Goal: Transaction & Acquisition: Purchase product/service

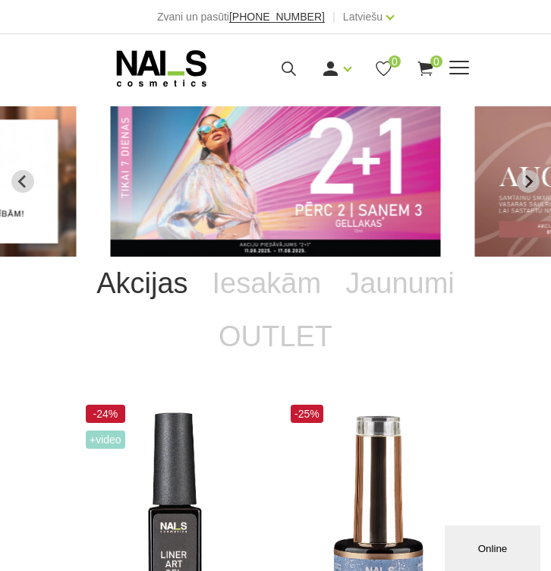
click at [456, 68] on span at bounding box center [460, 68] width 20 height 2
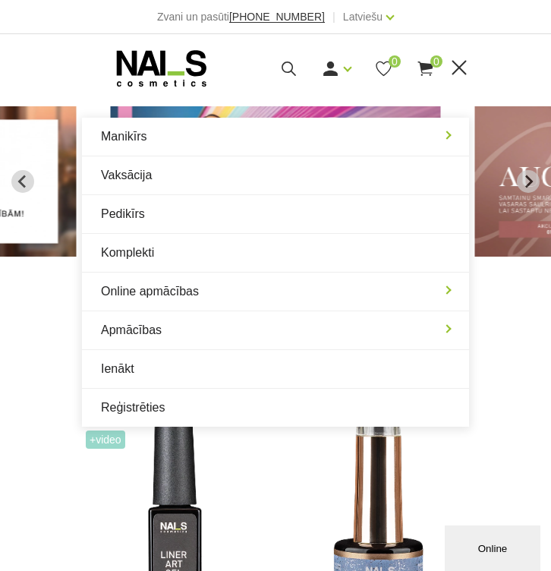
click at [281, 69] on icon at bounding box center [288, 68] width 19 height 19
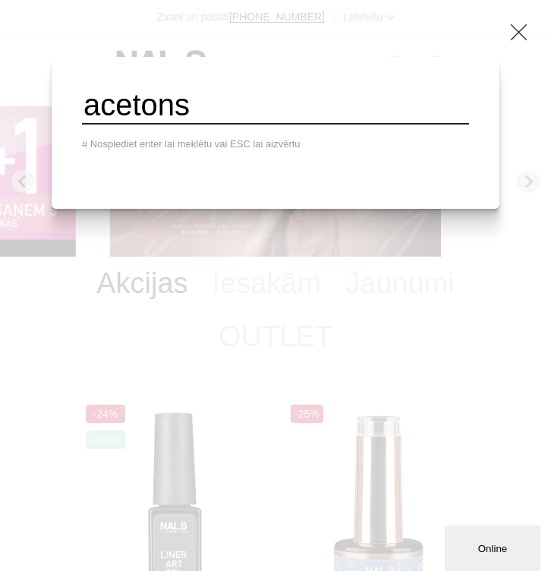
type input "acetons"
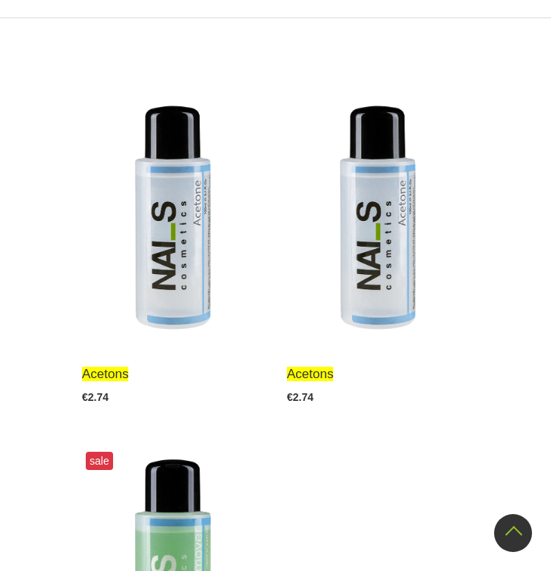
scroll to position [381, 0]
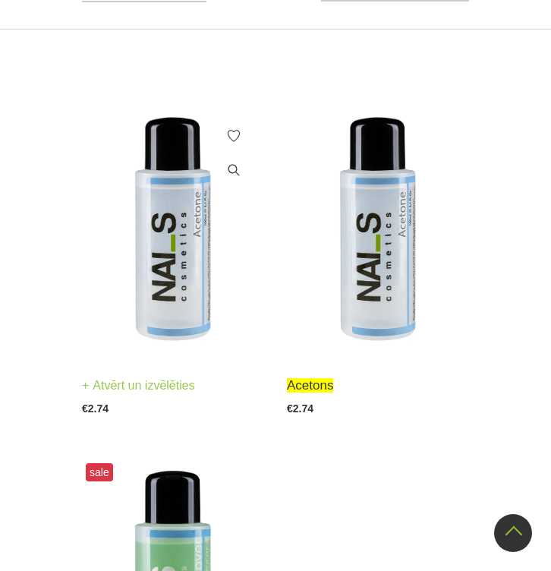
click at [159, 289] on img at bounding box center [173, 231] width 182 height 251
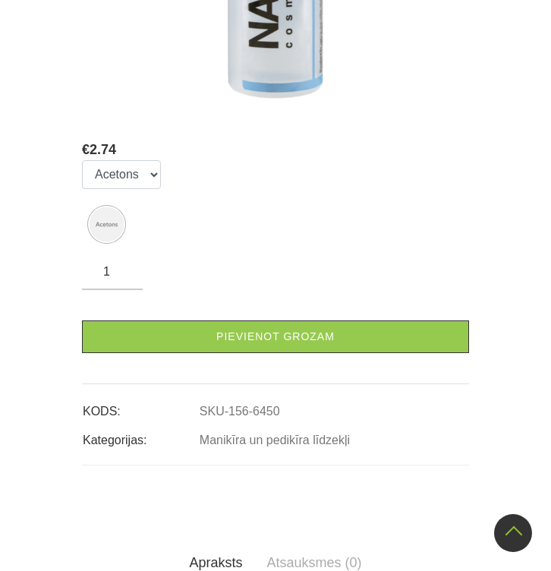
scroll to position [516, 0]
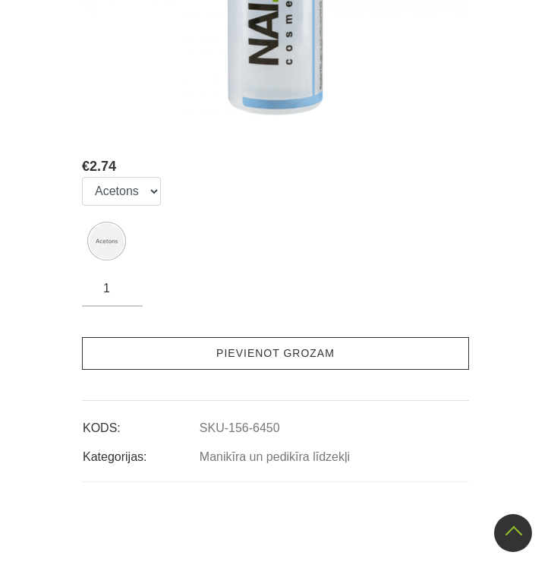
click at [263, 365] on link "Pievienot grozam" at bounding box center [275, 353] width 387 height 33
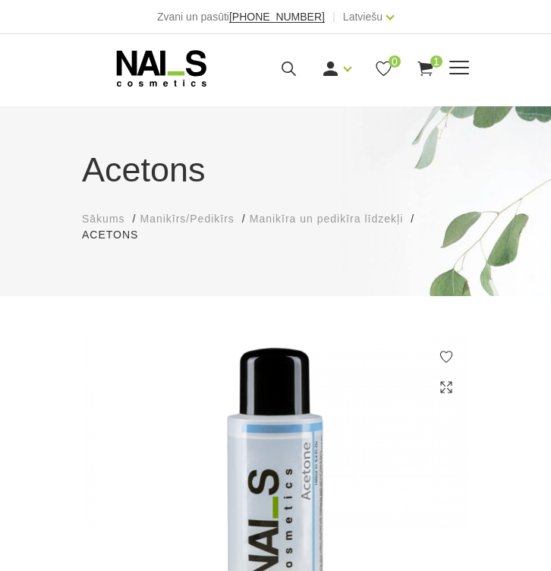
scroll to position [0, 0]
click at [294, 71] on icon at bounding box center [288, 68] width 19 height 19
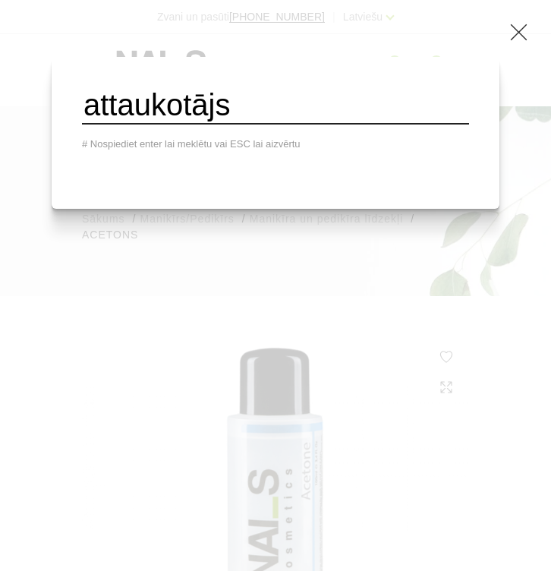
type input "attaukotājs"
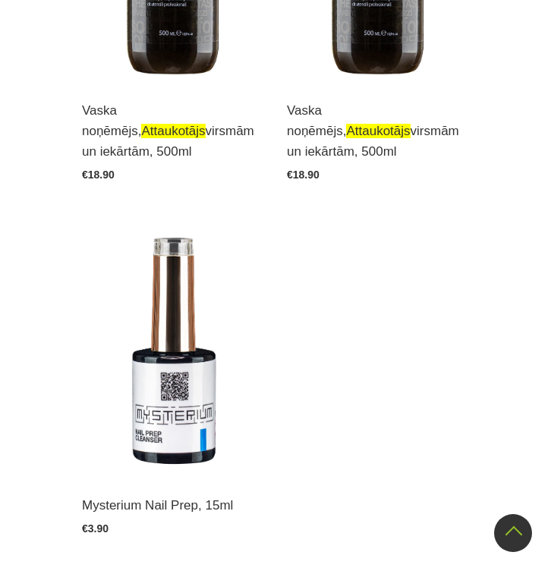
scroll to position [666, 0]
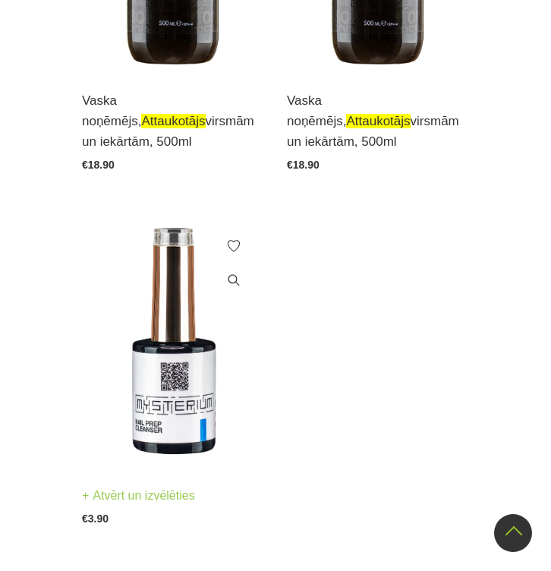
click at [198, 362] on img at bounding box center [173, 341] width 182 height 251
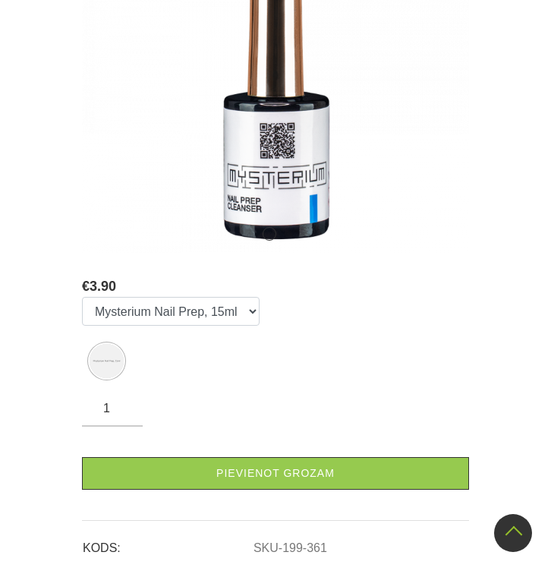
scroll to position [444, 0]
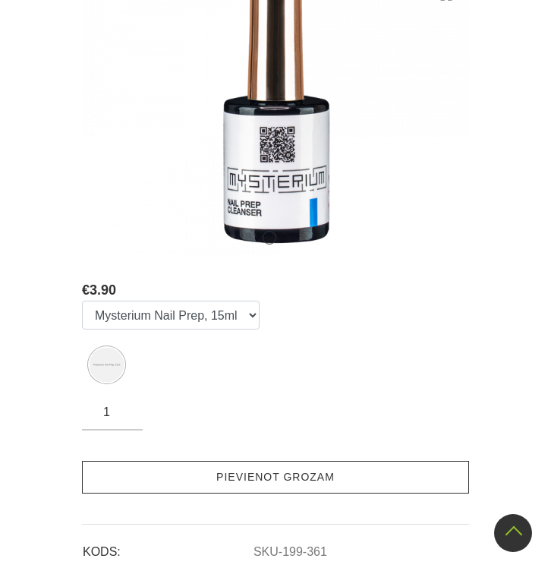
click at [219, 461] on link "Pievienot grozam" at bounding box center [275, 477] width 387 height 33
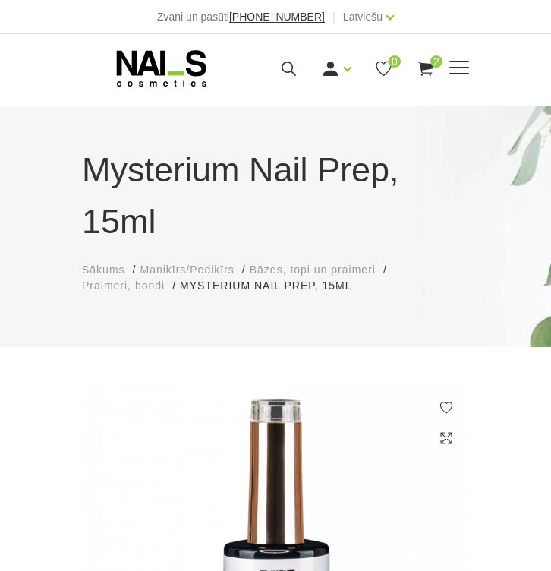
scroll to position [0, 0]
click at [286, 77] on icon at bounding box center [288, 68] width 19 height 19
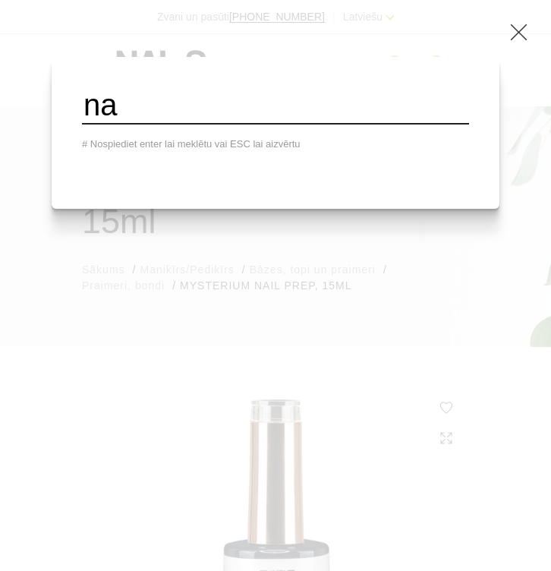
type input "n"
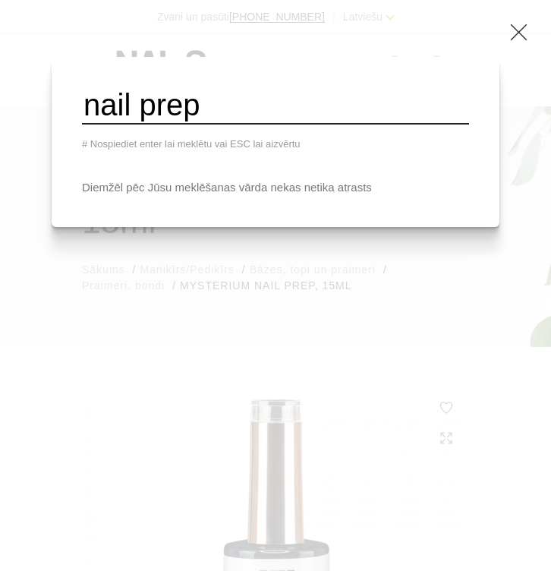
type input "nail prep"
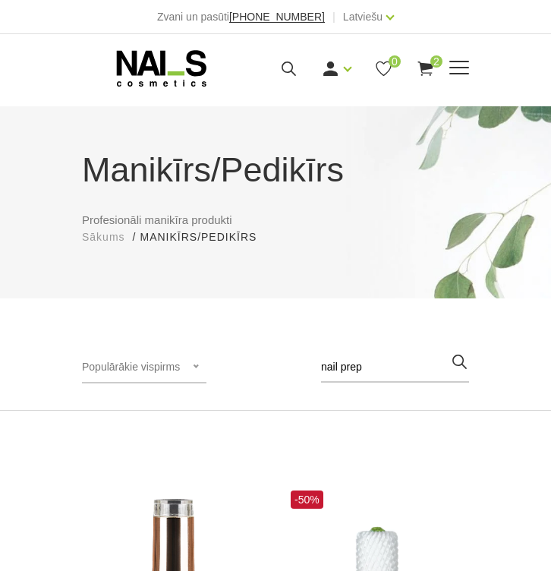
click at [464, 65] on span at bounding box center [460, 68] width 20 height 15
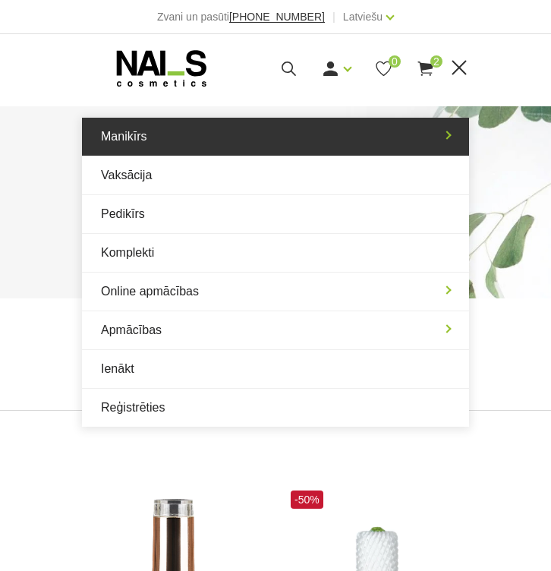
click at [271, 135] on link "Manikīrs" at bounding box center [275, 137] width 387 height 38
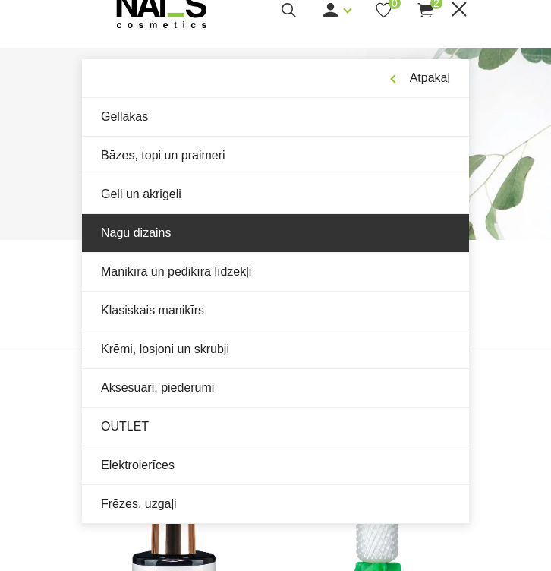
scroll to position [59, 0]
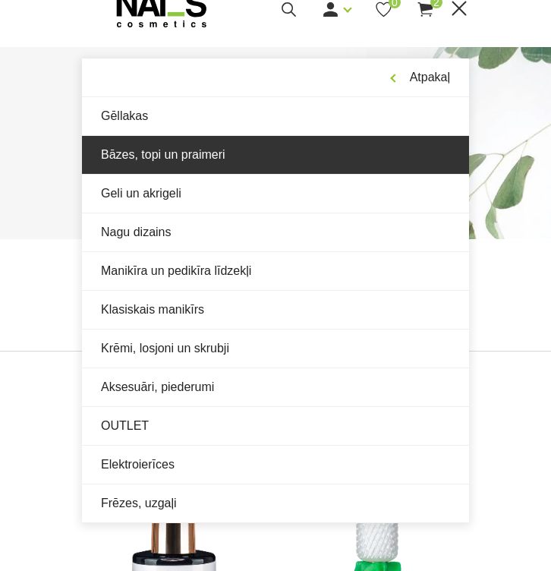
click at [240, 154] on link "Bāzes, topi un praimeri" at bounding box center [275, 155] width 387 height 38
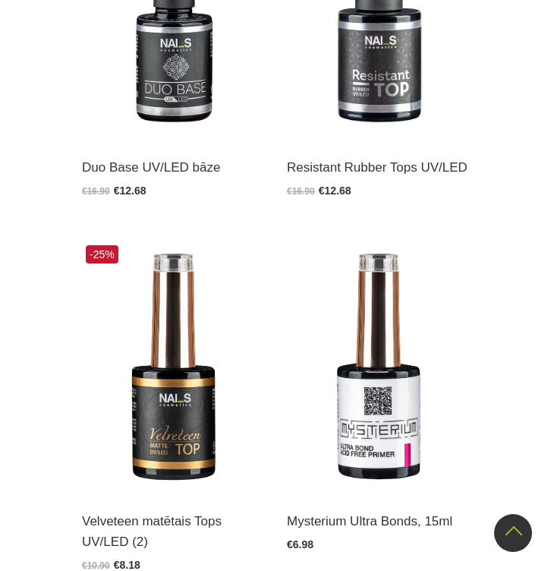
scroll to position [2479, 0]
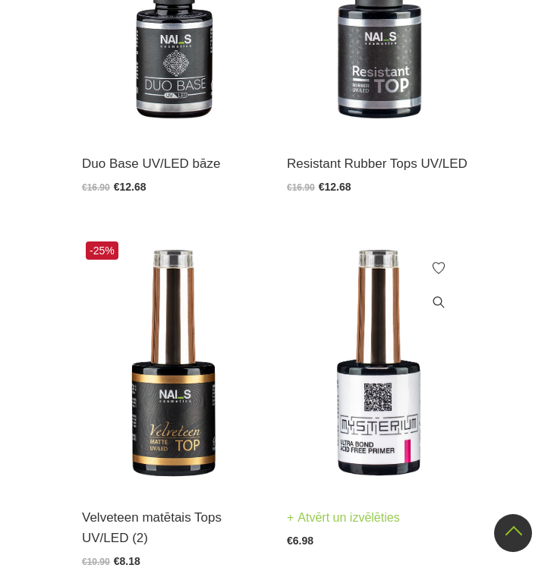
click at [384, 404] on img at bounding box center [378, 363] width 182 height 251
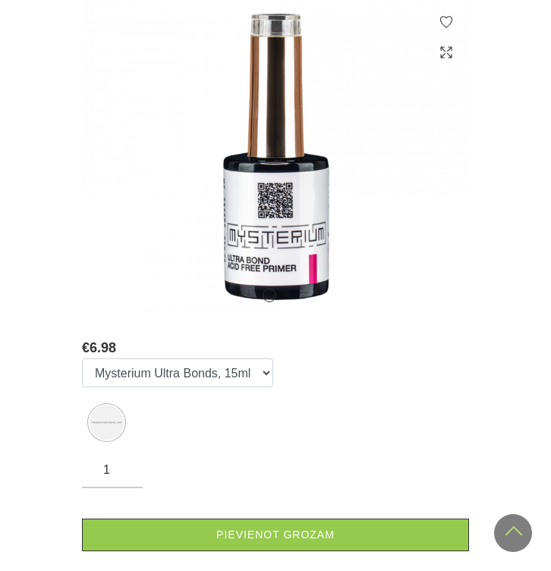
scroll to position [425, 0]
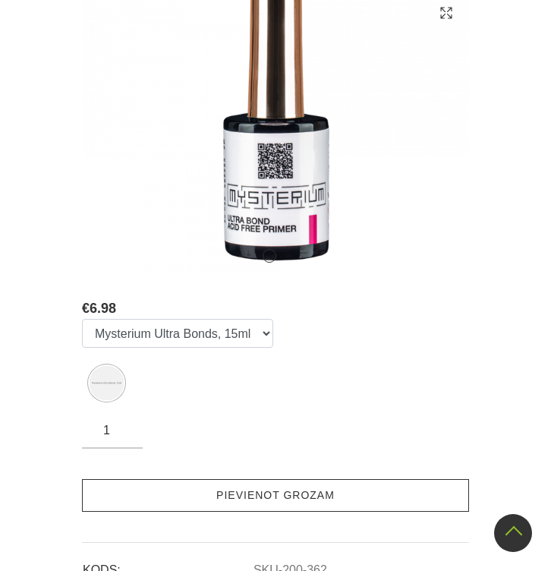
click at [320, 491] on link "Pievienot grozam" at bounding box center [275, 495] width 387 height 33
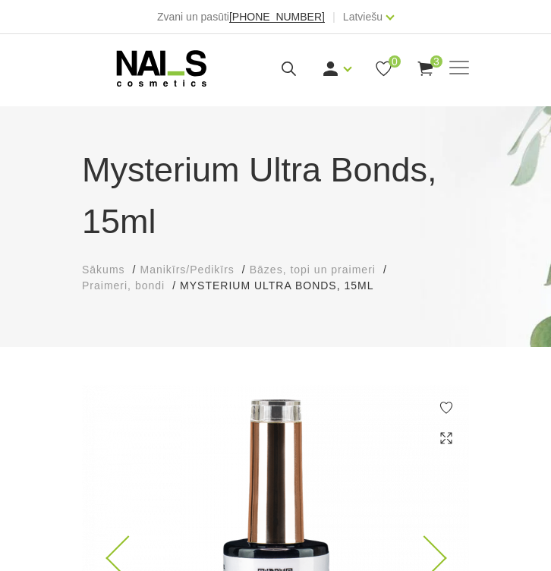
scroll to position [0, 0]
click at [455, 72] on span at bounding box center [460, 68] width 20 height 15
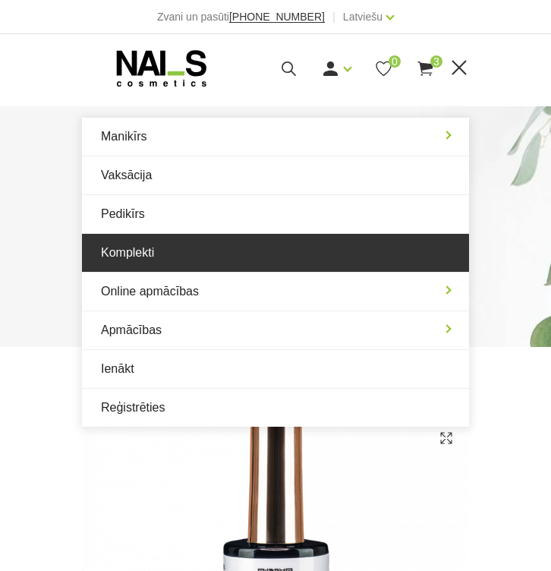
click at [246, 267] on link "Komplekti" at bounding box center [275, 253] width 387 height 38
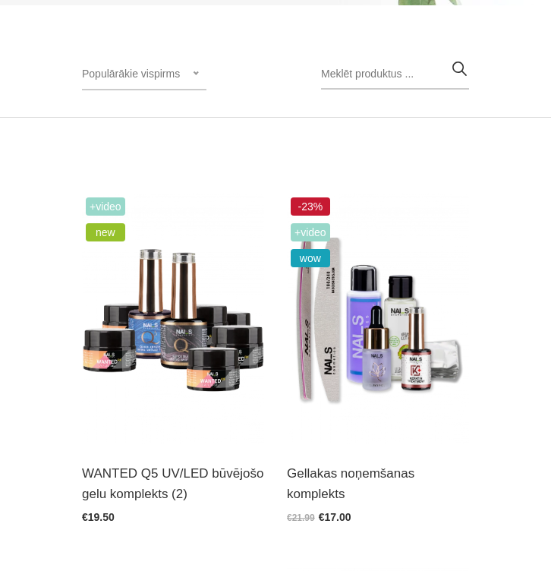
scroll to position [274, 0]
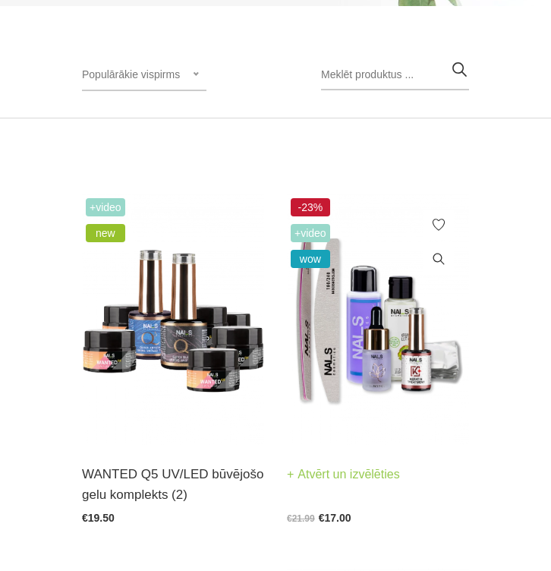
click at [377, 314] on img at bounding box center [378, 319] width 182 height 251
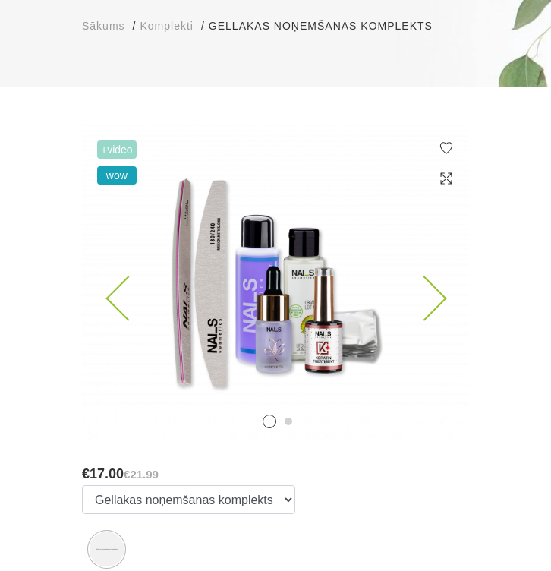
scroll to position [256, 0]
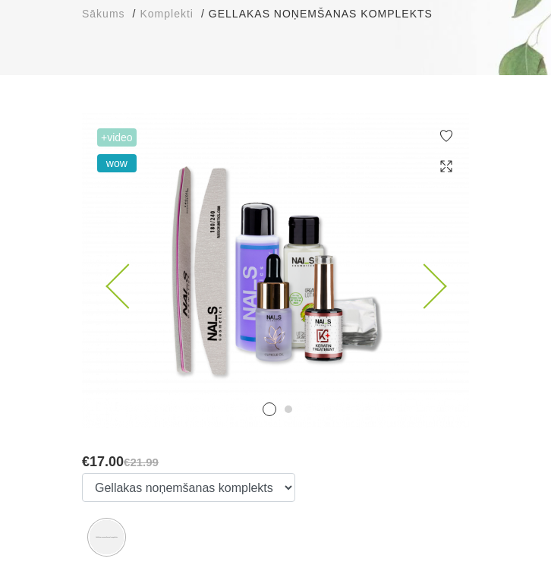
click at [447, 290] on img at bounding box center [275, 270] width 387 height 315
click at [415, 272] on icon at bounding box center [424, 286] width 45 height 45
click at [436, 277] on icon at bounding box center [424, 286] width 45 height 45
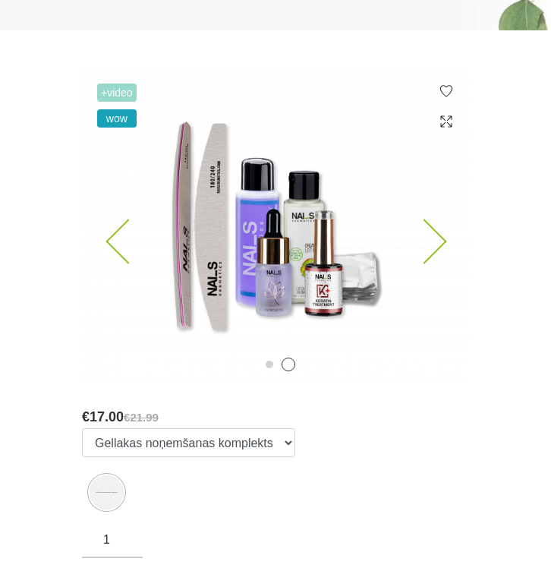
scroll to position [302, 0]
click at [445, 236] on img at bounding box center [275, 225] width 387 height 315
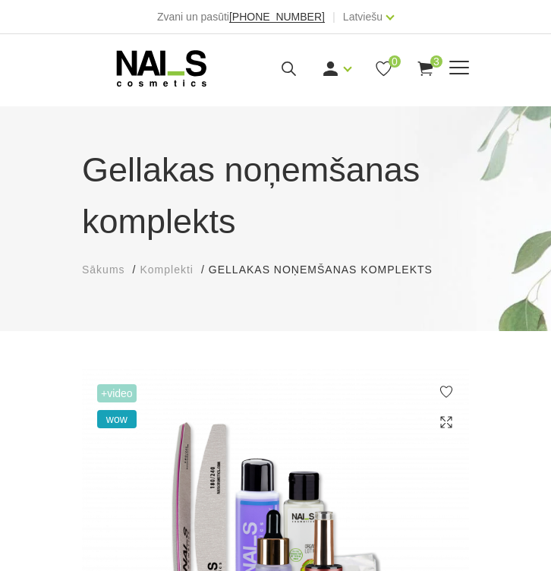
scroll to position [0, 0]
click at [182, 71] on icon at bounding box center [161, 68] width 159 height 38
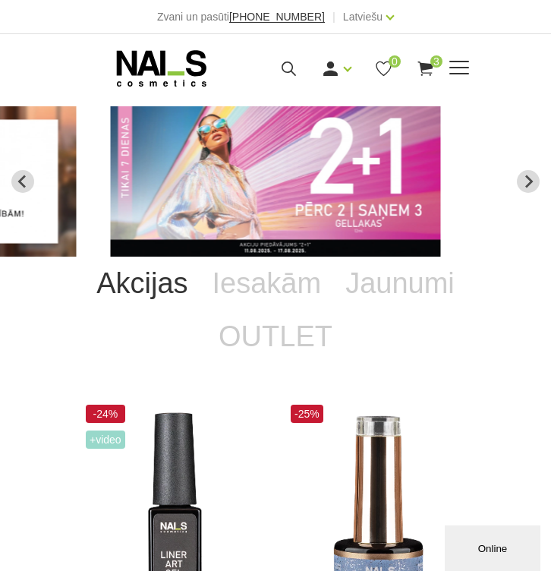
click at [424, 62] on icon at bounding box center [425, 68] width 19 height 19
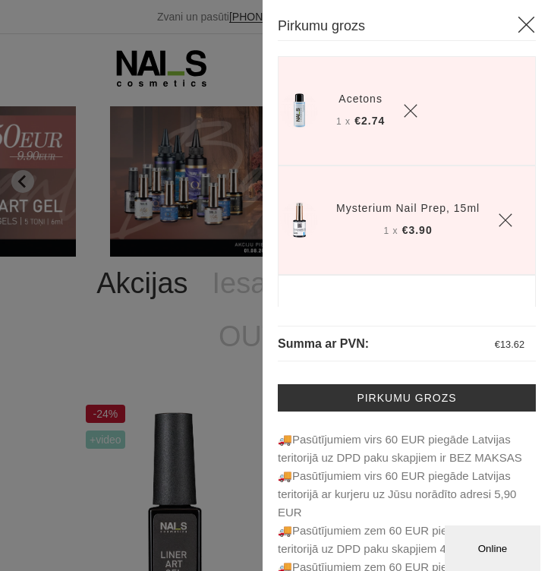
click at [529, 29] on icon at bounding box center [526, 24] width 19 height 19
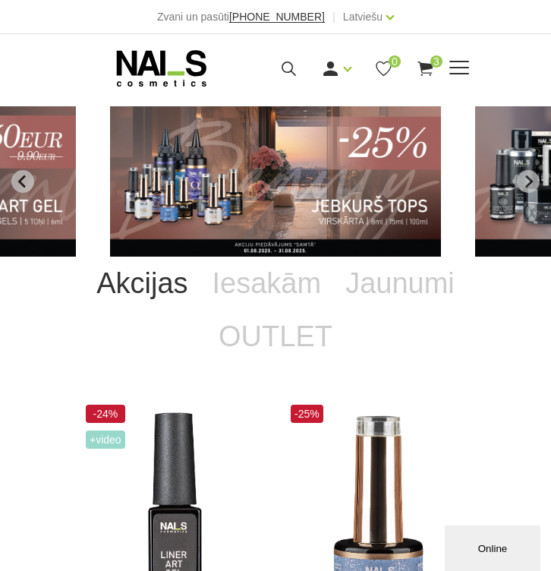
click at [292, 68] on icon at bounding box center [288, 68] width 19 height 19
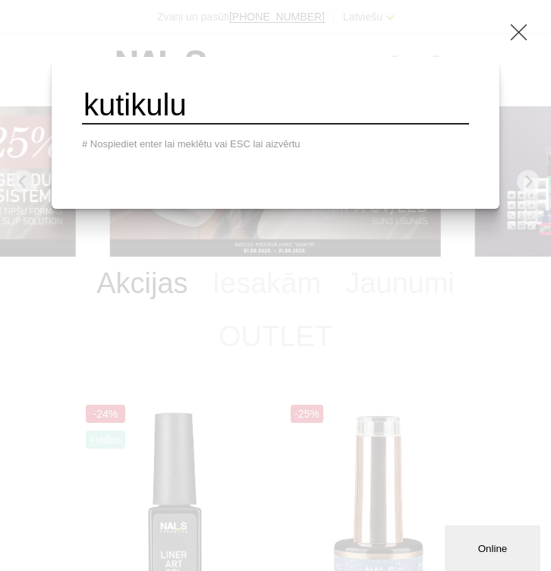
type input "kutikulu"
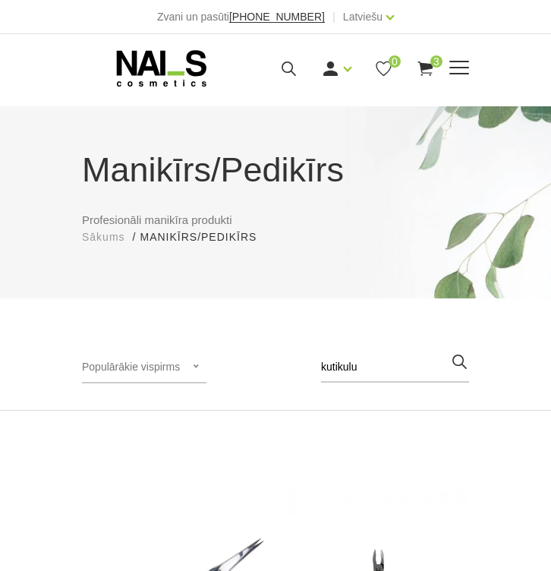
click at [284, 71] on icon at bounding box center [288, 68] width 19 height 19
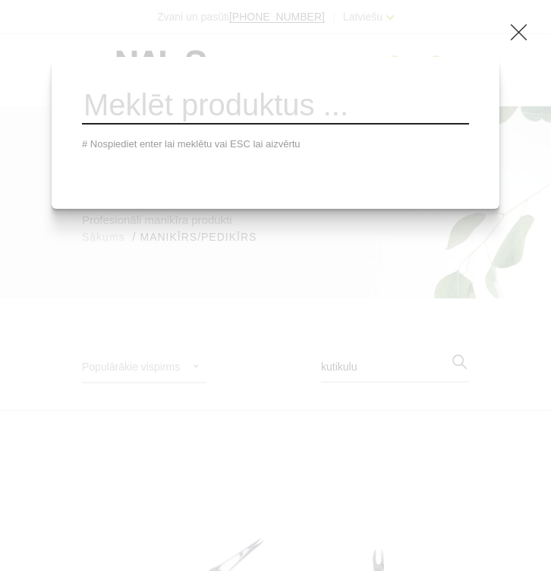
click at [528, 31] on icon at bounding box center [519, 32] width 19 height 19
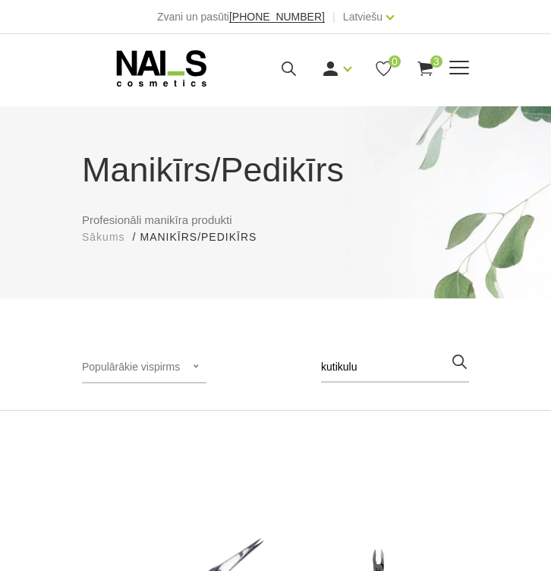
click at [459, 62] on span at bounding box center [460, 68] width 20 height 15
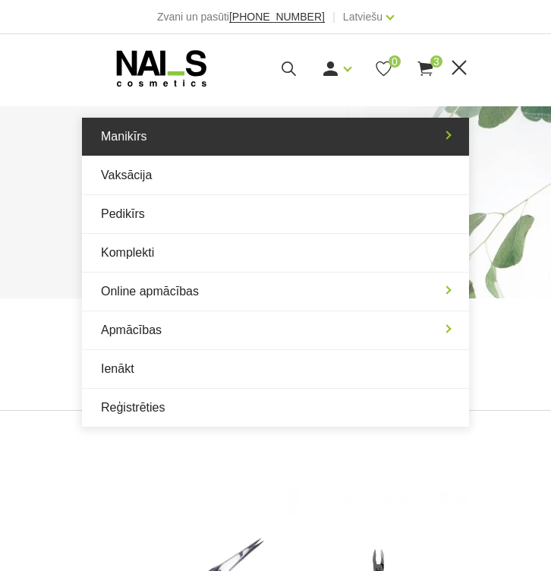
click at [197, 153] on link "Manikīrs" at bounding box center [275, 137] width 387 height 38
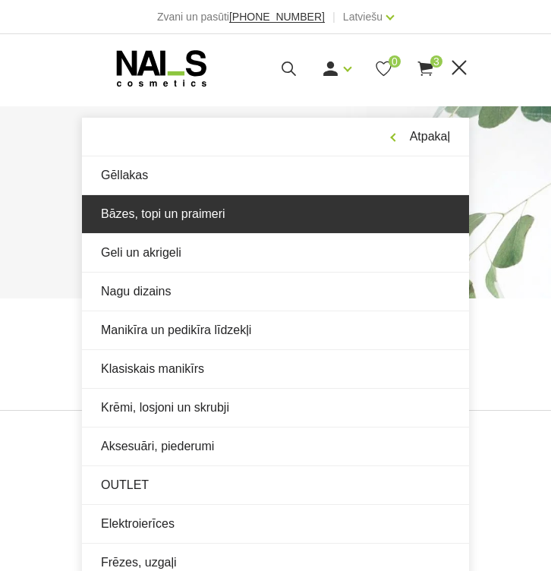
click at [201, 212] on link "Bāzes, topi un praimeri" at bounding box center [275, 214] width 387 height 38
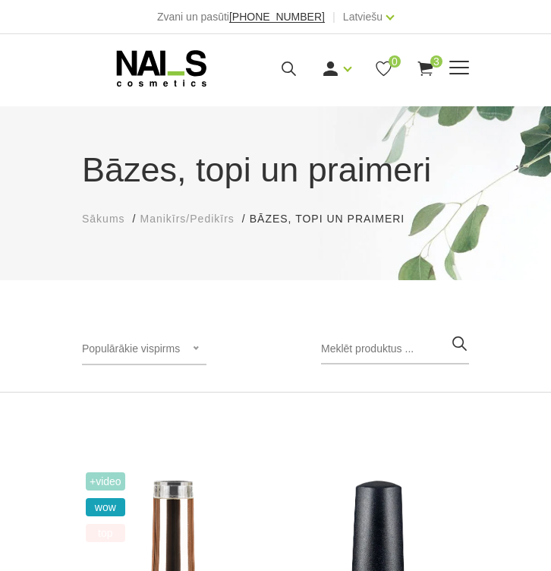
click at [425, 69] on use at bounding box center [425, 69] width 15 height 14
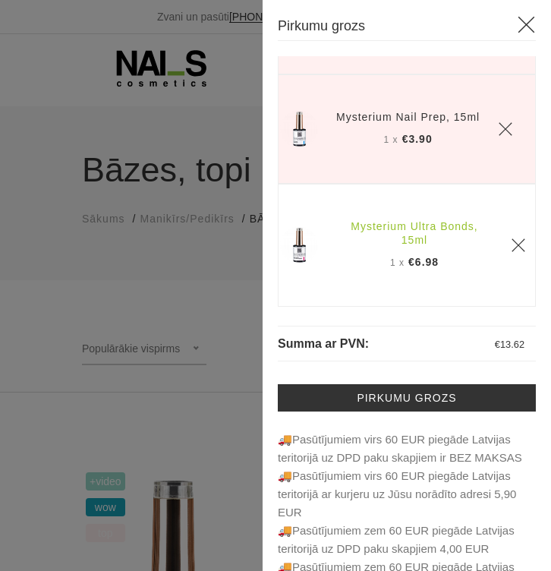
scroll to position [90, 0]
click at [525, 33] on icon at bounding box center [526, 24] width 19 height 19
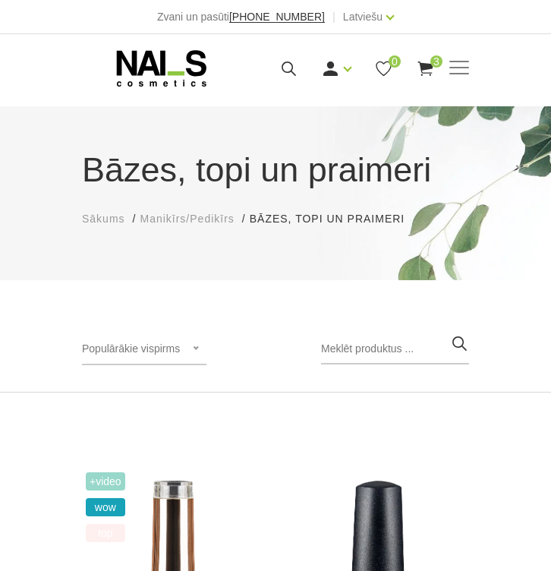
scroll to position [0, 0]
click at [459, 67] on span at bounding box center [460, 68] width 20 height 2
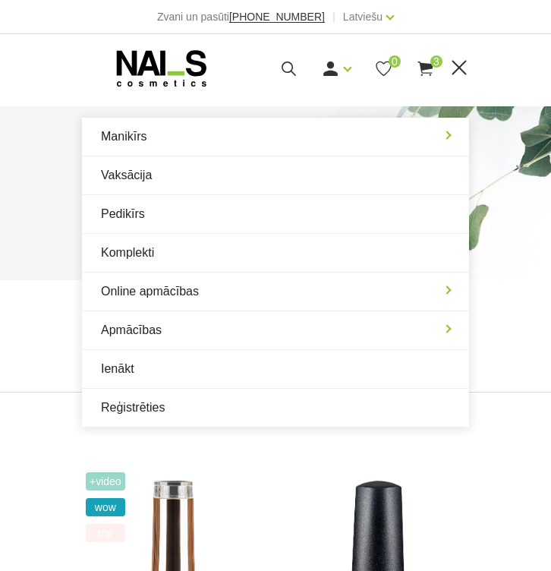
click at [285, 71] on use at bounding box center [289, 69] width 14 height 14
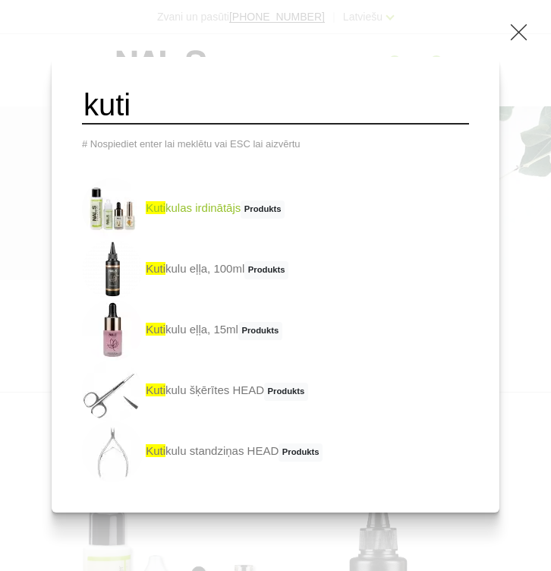
click at [217, 216] on link "kuti kulas irdinātājs Produkts" at bounding box center [183, 208] width 203 height 61
click at [145, 90] on input "kuti" at bounding box center [275, 105] width 387 height 37
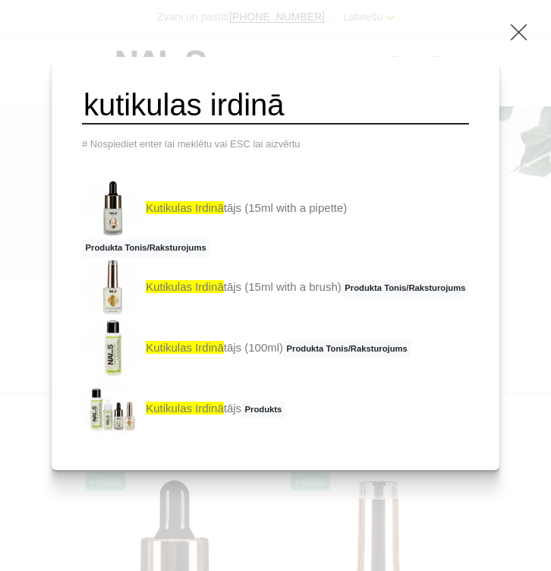
type input "kutikulas irdinā"
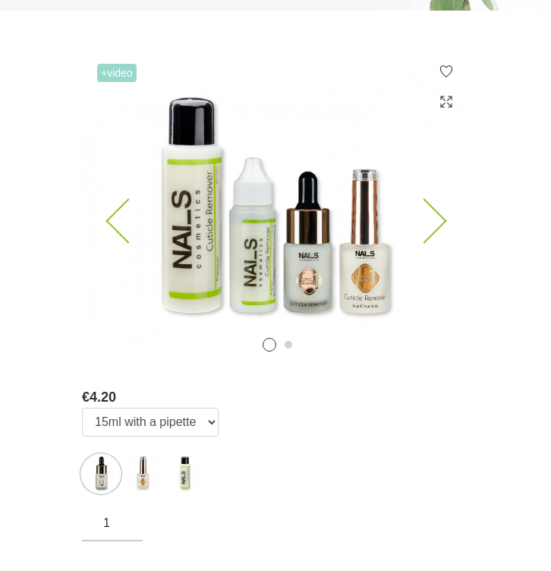
scroll to position [290, 0]
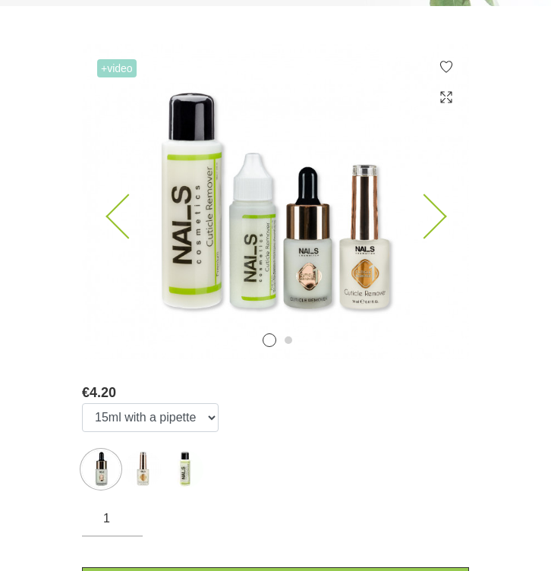
click at [434, 204] on icon at bounding box center [424, 216] width 45 height 45
click at [432, 204] on icon at bounding box center [424, 216] width 45 height 45
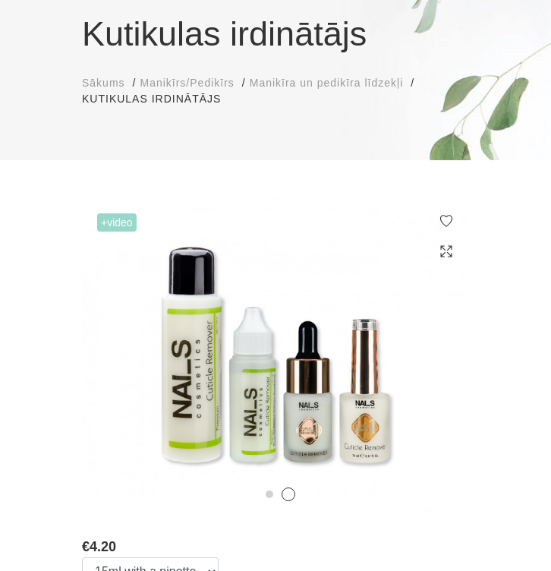
scroll to position [122, 0]
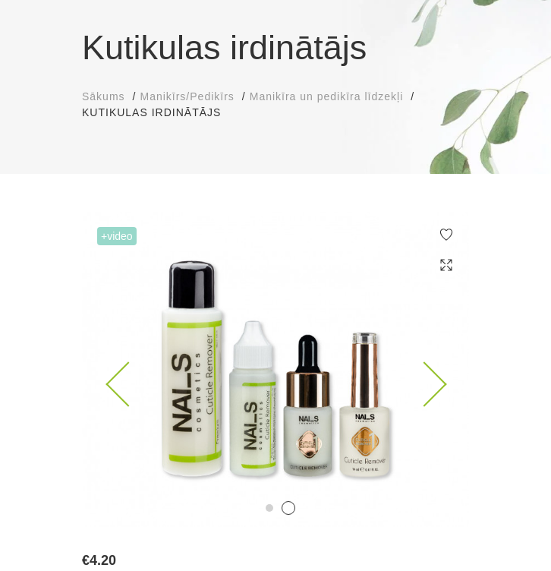
click at [292, 507] on button "2" at bounding box center [289, 508] width 14 height 14
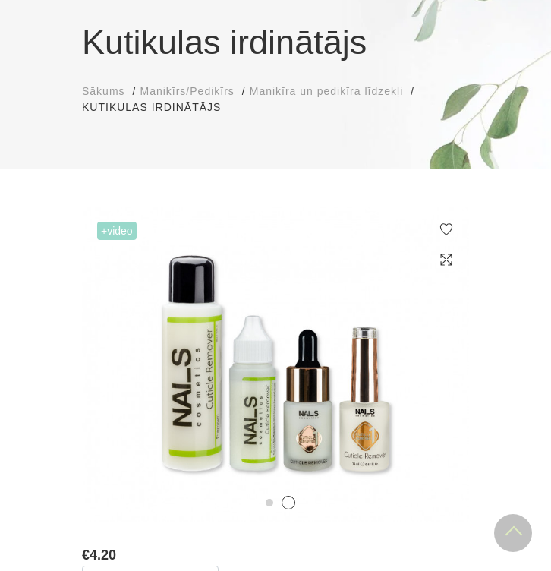
scroll to position [103, 0]
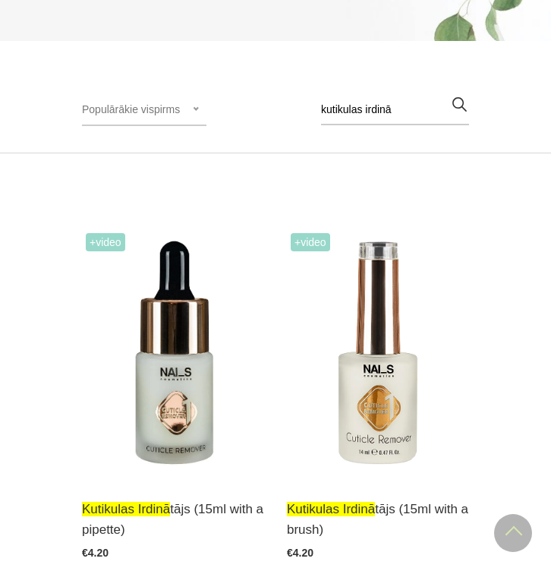
scroll to position [252, 0]
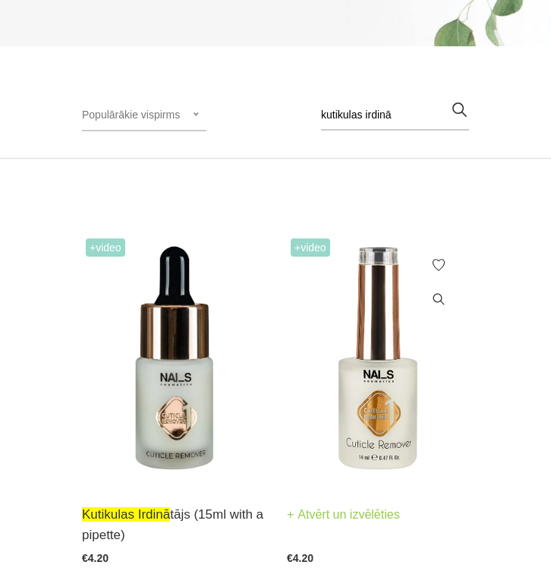
click at [381, 331] on img at bounding box center [378, 360] width 182 height 251
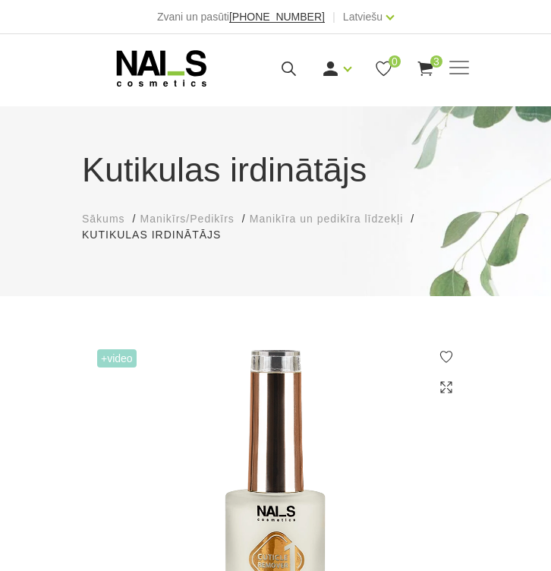
select select "364"
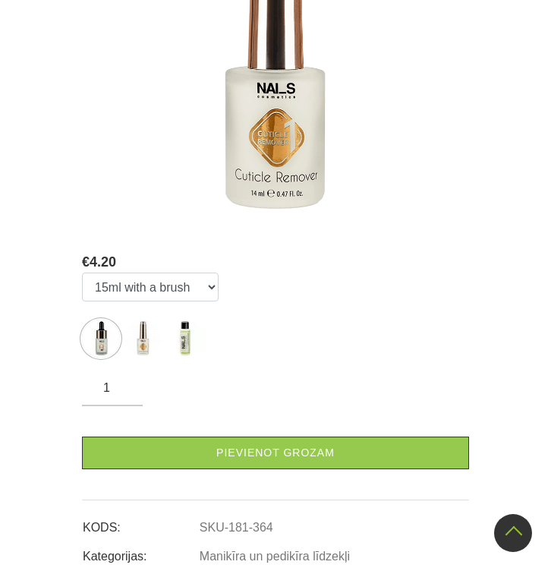
scroll to position [427, 0]
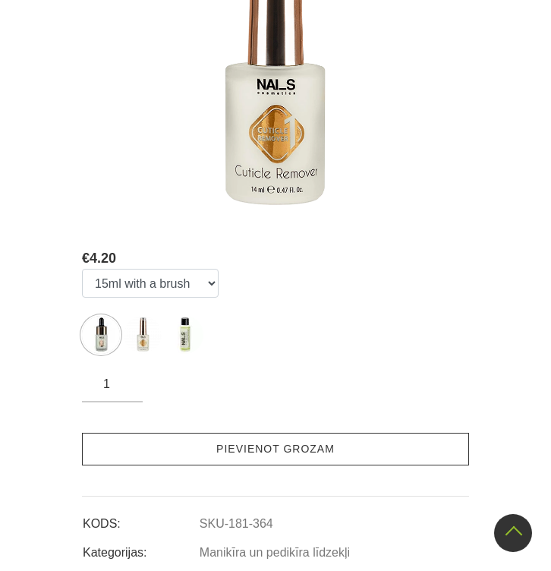
click at [251, 450] on link "Pievienot grozam" at bounding box center [275, 449] width 387 height 33
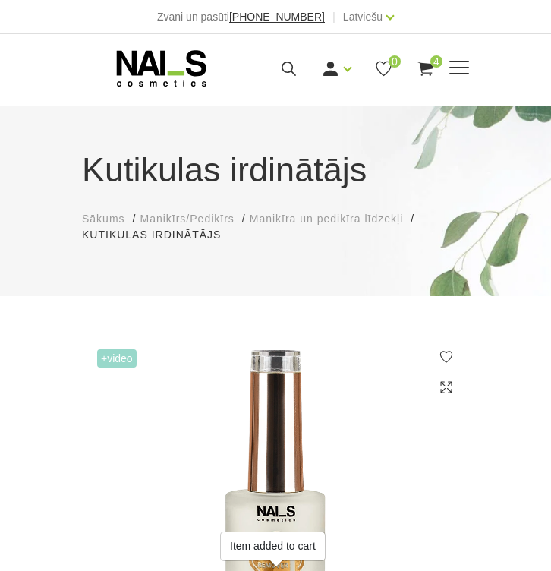
scroll to position [0, 0]
click at [431, 62] on span "4" at bounding box center [437, 61] width 12 height 12
